Goal: Task Accomplishment & Management: Manage account settings

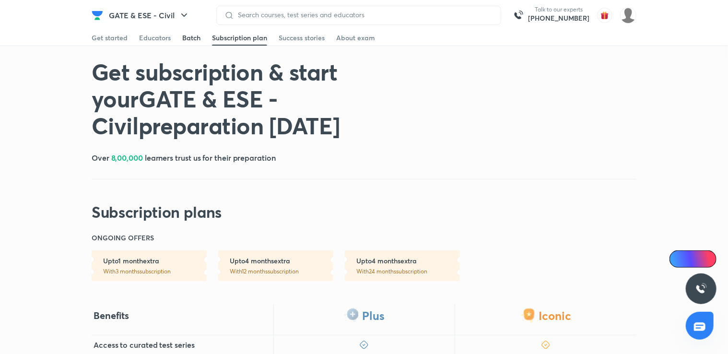
click at [196, 34] on div "Batch" at bounding box center [191, 38] width 18 height 10
click at [622, 17] on img at bounding box center [628, 15] width 16 height 16
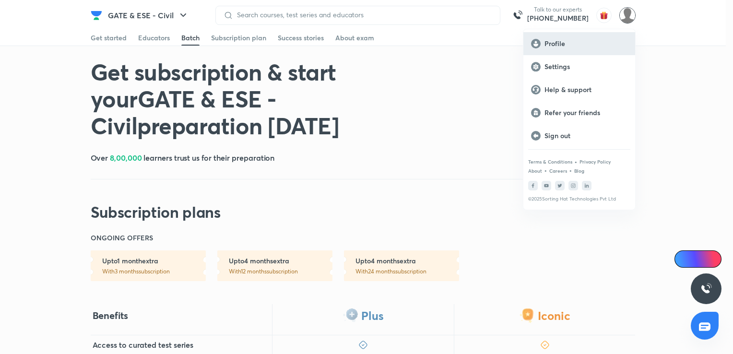
click at [564, 44] on p "Profile" at bounding box center [585, 43] width 83 height 9
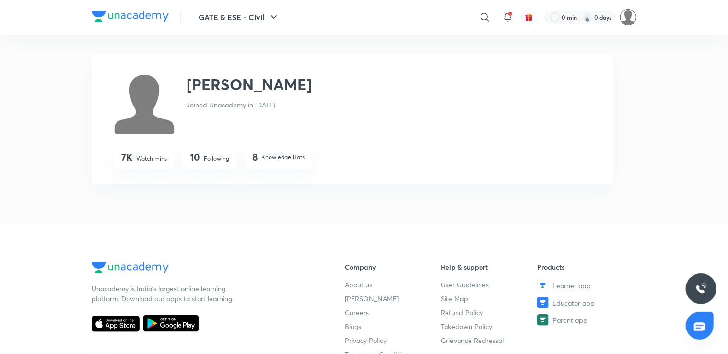
click at [628, 18] on img at bounding box center [628, 17] width 16 height 16
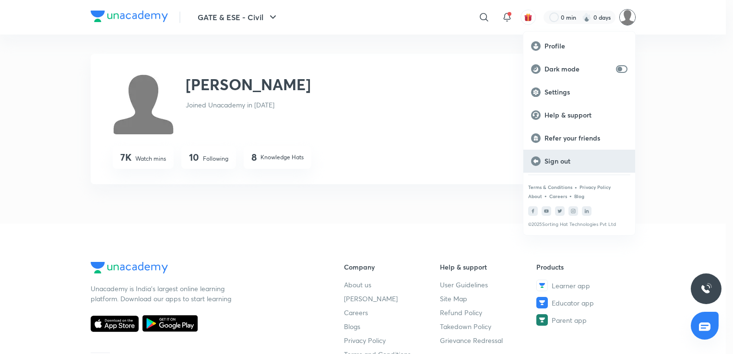
click at [570, 157] on p "Sign out" at bounding box center [585, 161] width 83 height 9
